Goal: Task Accomplishment & Management: Manage account settings

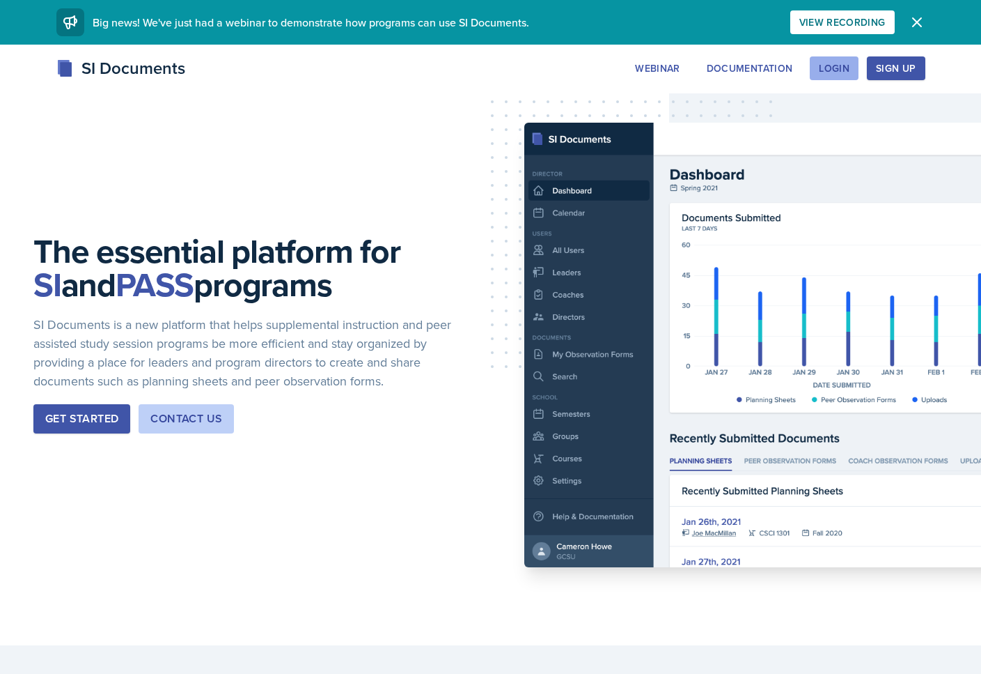
click at [851, 60] on button "Login" at bounding box center [834, 68] width 49 height 24
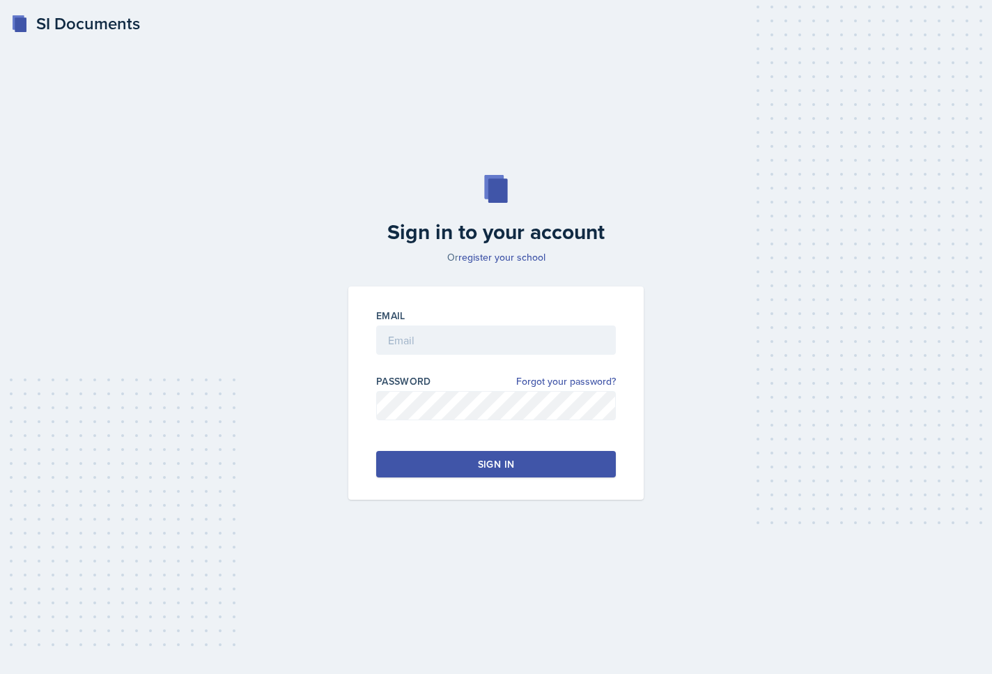
click at [491, 355] on div at bounding box center [496, 362] width 240 height 14
drag, startPoint x: 489, startPoint y: 331, endPoint x: 516, endPoint y: 345, distance: 30.9
click at [489, 331] on input "email" at bounding box center [496, 339] width 240 height 29
type input "revans51@students.kennesaw.edu"
click at [541, 384] on link "Forgot your password?" at bounding box center [566, 381] width 100 height 15
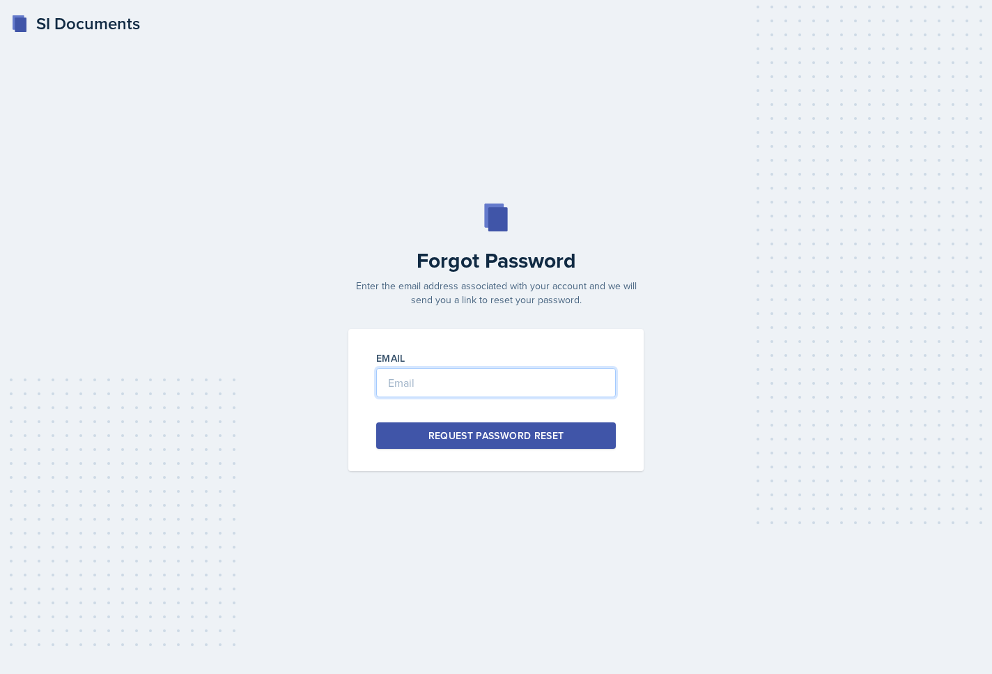
type input "revans51@students.kennesaw.edu"
click at [424, 433] on button "Request Password Reset" at bounding box center [496, 435] width 240 height 26
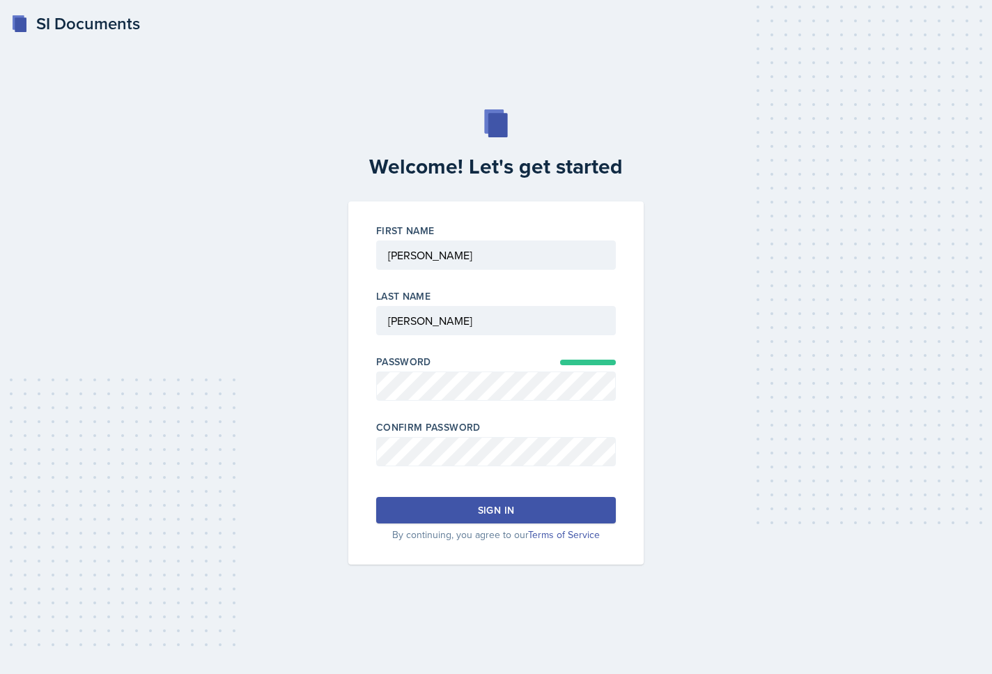
click at [516, 511] on button "Sign in" at bounding box center [496, 510] width 240 height 26
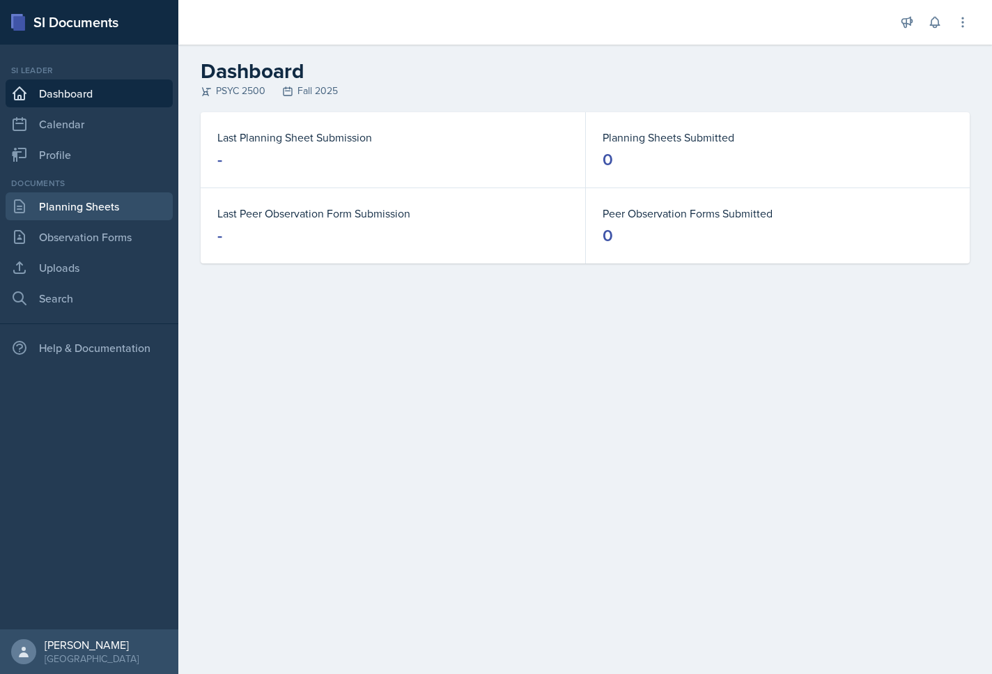
drag, startPoint x: 67, startPoint y: 210, endPoint x: 483, endPoint y: 574, distance: 552.8
click at [67, 210] on link "Planning Sheets" at bounding box center [89, 206] width 167 height 28
